Goal: Check status: Check status

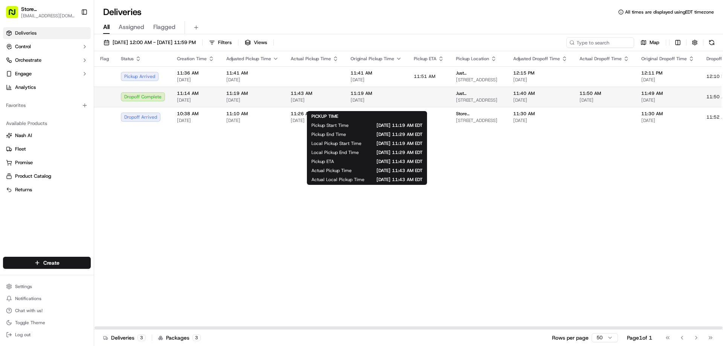
click at [367, 96] on span "11:19 AM" at bounding box center [376, 93] width 51 height 6
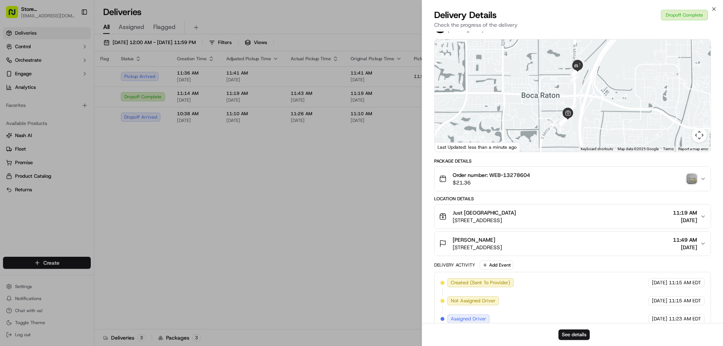
scroll to position [38, 0]
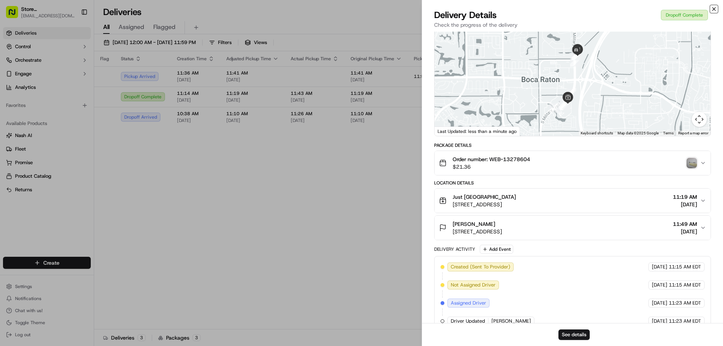
click at [714, 8] on icon "button" at bounding box center [714, 9] width 6 height 6
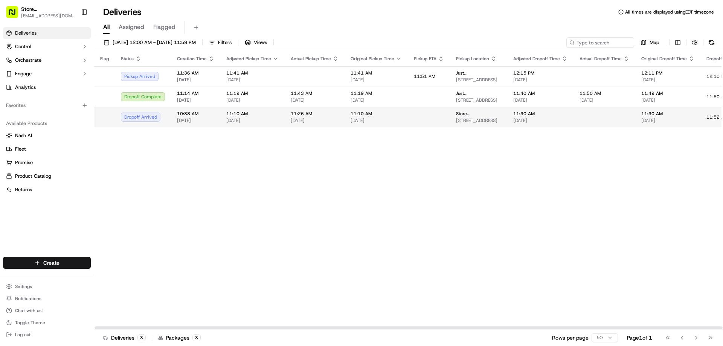
click at [144, 122] on div "Dropoff Arrived" at bounding box center [143, 117] width 44 height 9
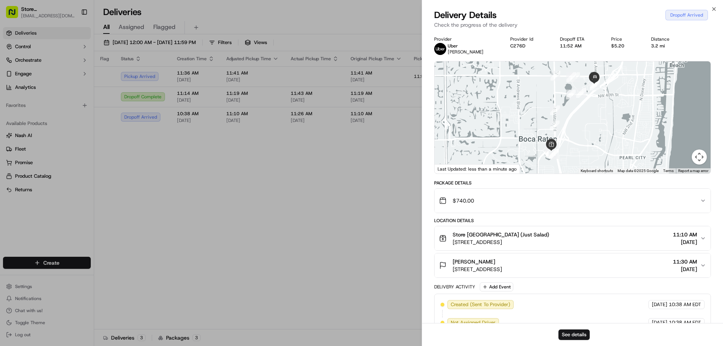
click at [719, 4] on div "Close Delivery Details Dropoff Arrived Check the progress of the delivery Provi…" at bounding box center [572, 173] width 301 height 346
click at [714, 7] on icon "button" at bounding box center [714, 9] width 6 height 6
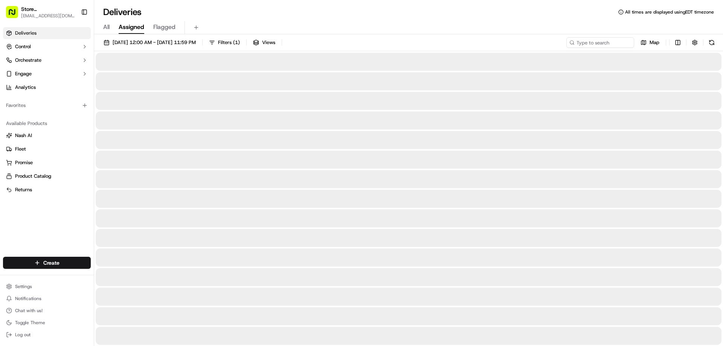
click at [136, 30] on span "Assigned" at bounding box center [132, 27] width 26 height 9
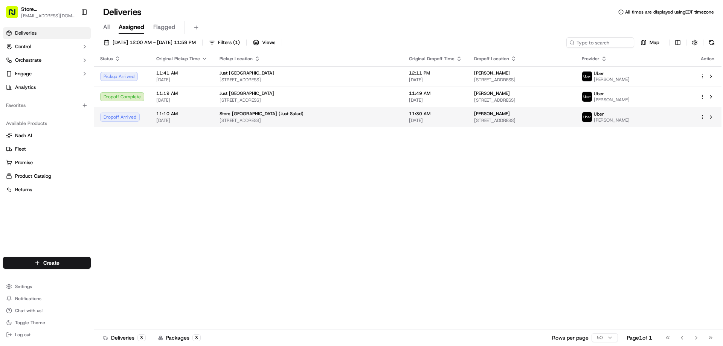
click at [384, 116] on td "Store [GEOGRAPHIC_DATA] (Just Salad) [STREET_ADDRESS]" at bounding box center [308, 117] width 189 height 20
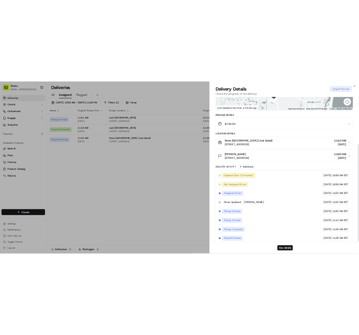
scroll to position [142, 0]
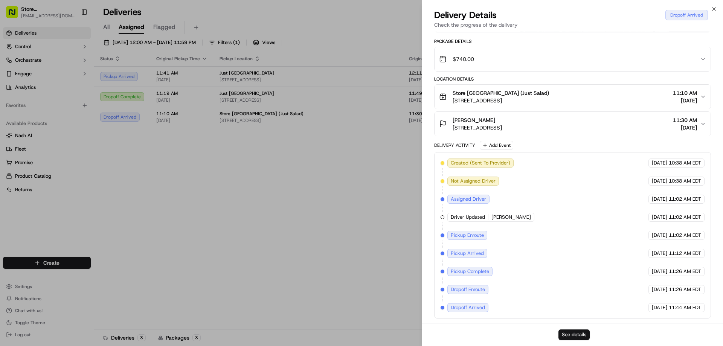
click at [578, 332] on button "See details" at bounding box center [574, 335] width 31 height 11
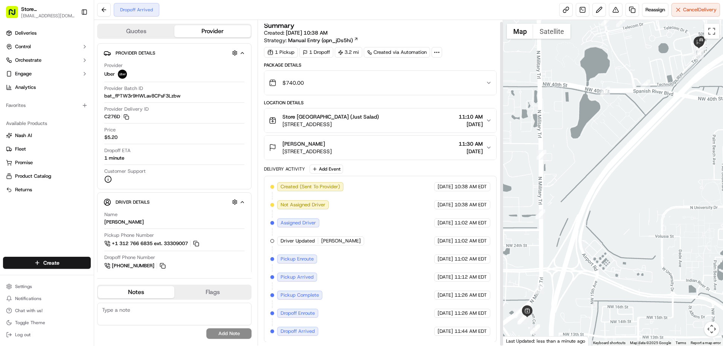
scroll to position [2, 0]
